Goal: Information Seeking & Learning: Learn about a topic

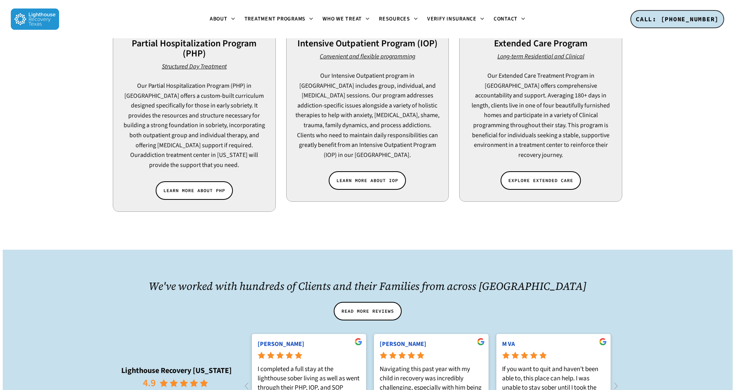
scroll to position [425, 0]
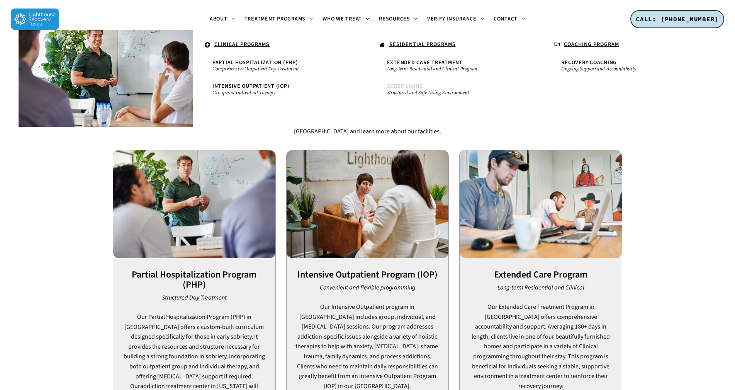
click at [394, 88] on span "Sober Living" at bounding box center [405, 86] width 36 height 8
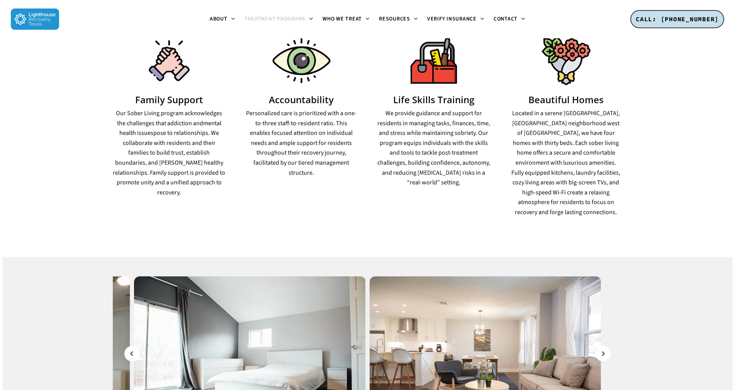
scroll to position [657, 0]
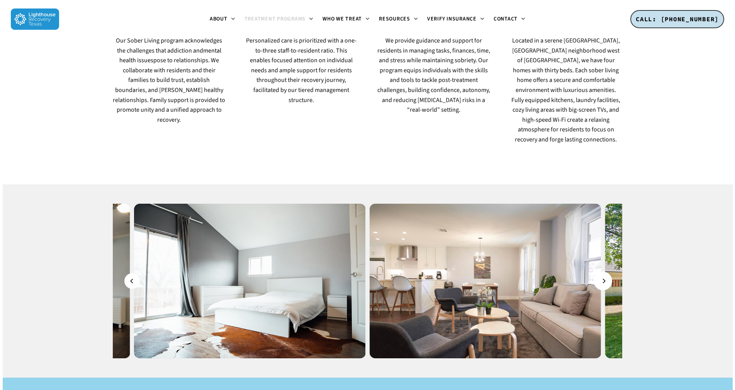
click at [606, 277] on icon "Next" at bounding box center [604, 281] width 5 height 9
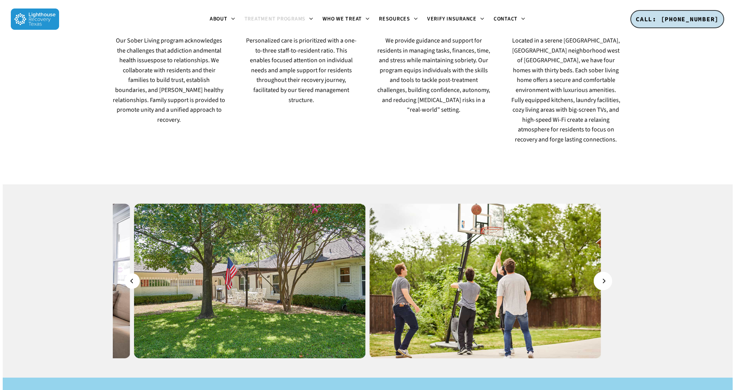
click at [606, 277] on icon "Next" at bounding box center [604, 281] width 5 height 9
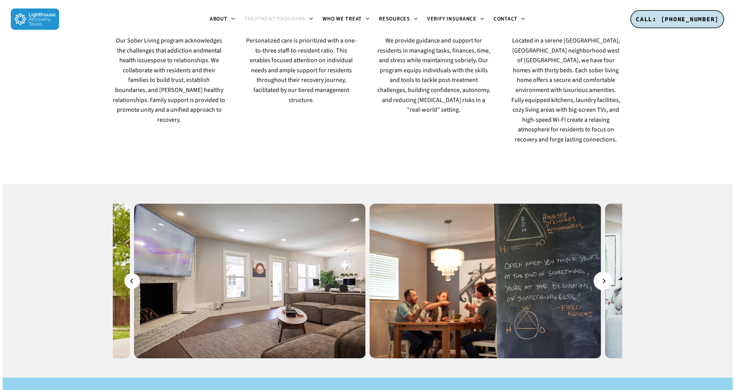
click at [606, 277] on icon "Next" at bounding box center [604, 281] width 5 height 9
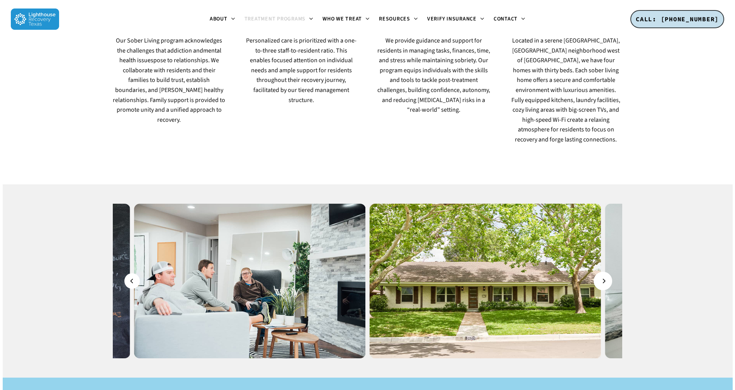
click at [606, 277] on icon "Next" at bounding box center [604, 281] width 5 height 9
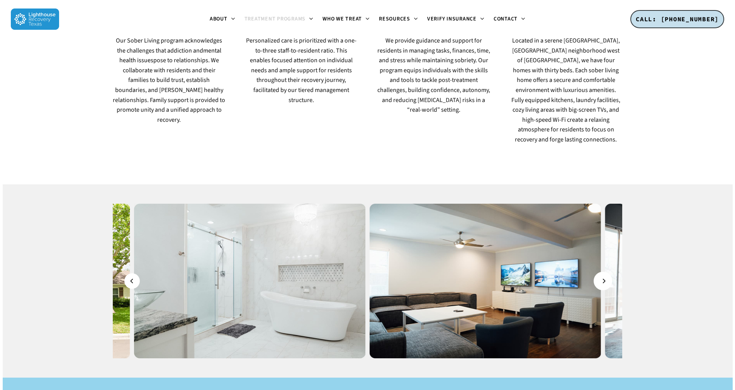
click at [606, 277] on icon "Next" at bounding box center [604, 281] width 5 height 9
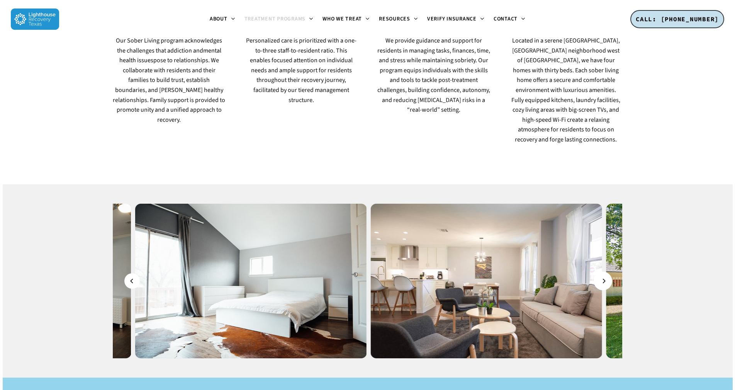
click at [606, 277] on icon "Next" at bounding box center [604, 281] width 5 height 9
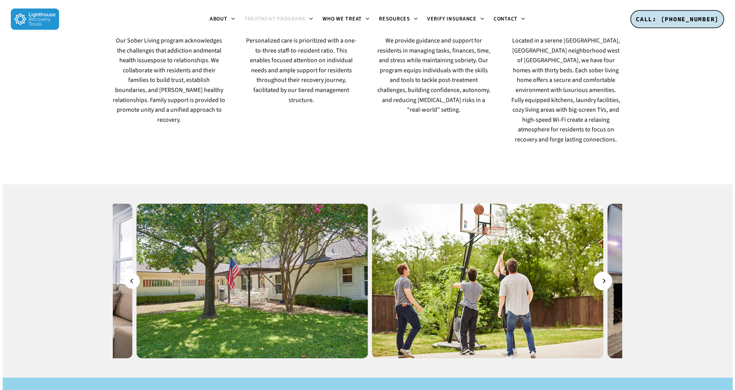
click at [606, 277] on icon "Next" at bounding box center [604, 281] width 5 height 9
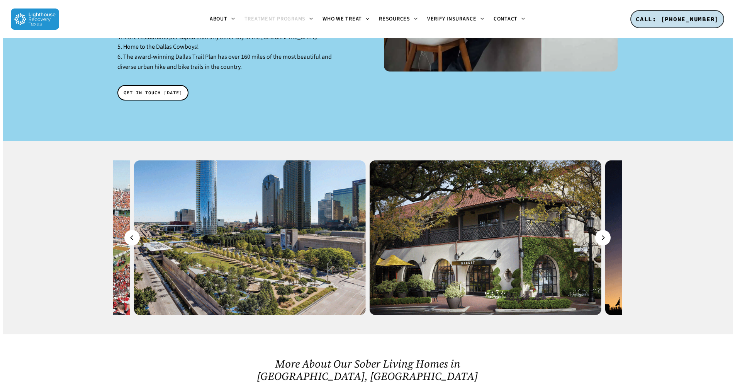
scroll to position [1198, 0]
